Goal: Task Accomplishment & Management: Use online tool/utility

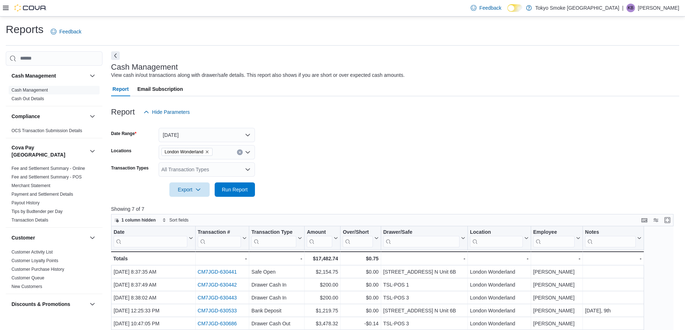
scroll to position [144, 0]
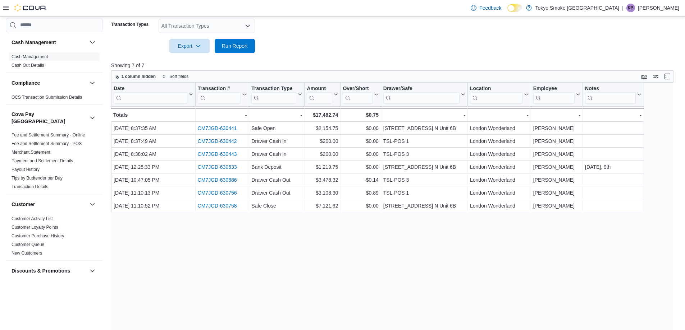
click at [5, 12] on div at bounding box center [25, 8] width 44 height 16
click at [5, 1] on div at bounding box center [25, 8] width 44 height 16
click at [5, 7] on icon at bounding box center [6, 8] width 6 height 6
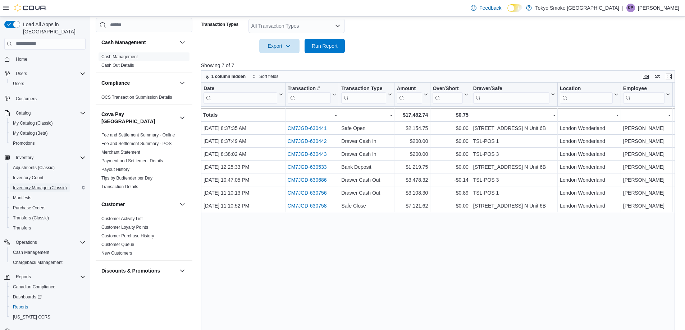
click at [52, 185] on span "Inventory Manager (Classic)" at bounding box center [40, 188] width 54 height 6
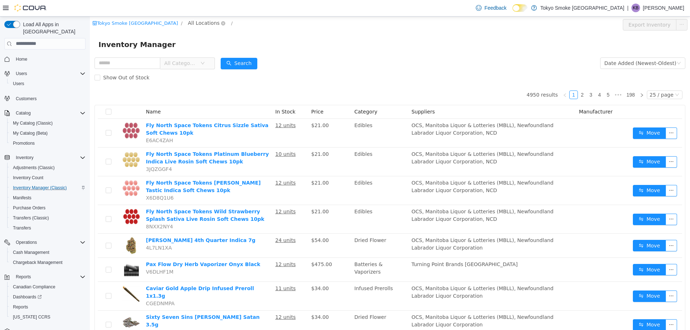
click at [188, 22] on span "All Locations" at bounding box center [204, 23] width 32 height 8
type input "***"
click at [194, 79] on span "London Wonderland" at bounding box center [200, 74] width 54 height 10
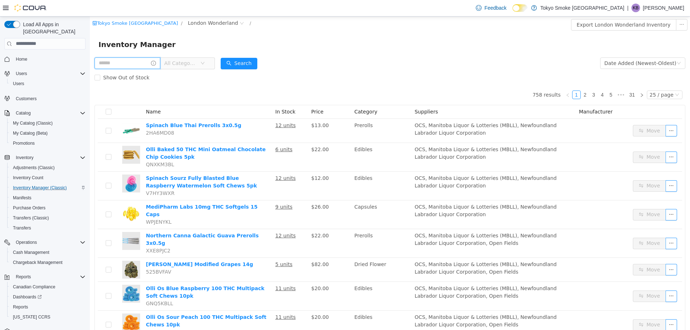
click at [130, 63] on input "text" at bounding box center [128, 63] width 66 height 12
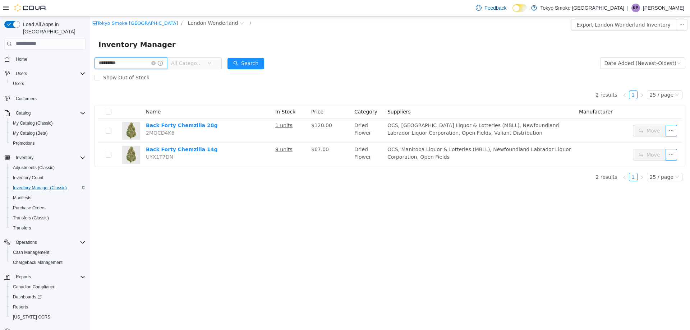
drag, startPoint x: 153, startPoint y: 66, endPoint x: 0, endPoint y: 48, distance: 153.9
click at [90, 48] on html "[GEOGRAPHIC_DATA] Smoke [GEOGRAPHIC_DATA] / [GEOGRAPHIC_DATA] Wonderland / Expo…" at bounding box center [390, 173] width 600 height 314
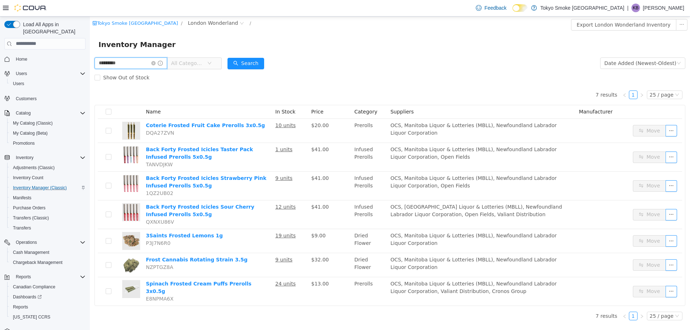
drag, startPoint x: 125, startPoint y: 62, endPoint x: 0, endPoint y: 37, distance: 127.5
click at [90, 37] on html "Tokyo Smoke [GEOGRAPHIC_DATA] / [GEOGRAPHIC_DATA] Wonderland / Export London Wo…" at bounding box center [390, 173] width 600 height 314
type input "**********"
